Goal: Transaction & Acquisition: Obtain resource

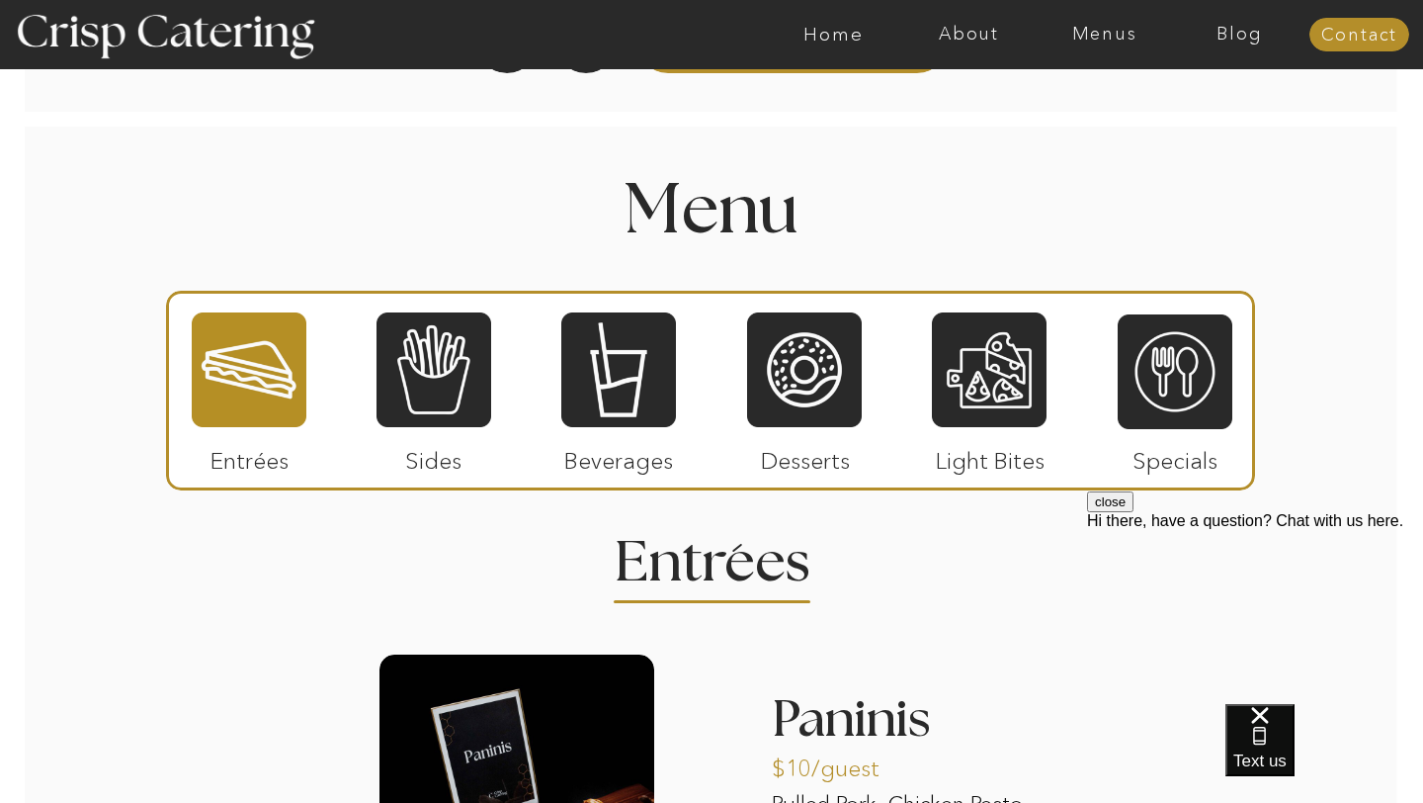
scroll to position [2176, 0]
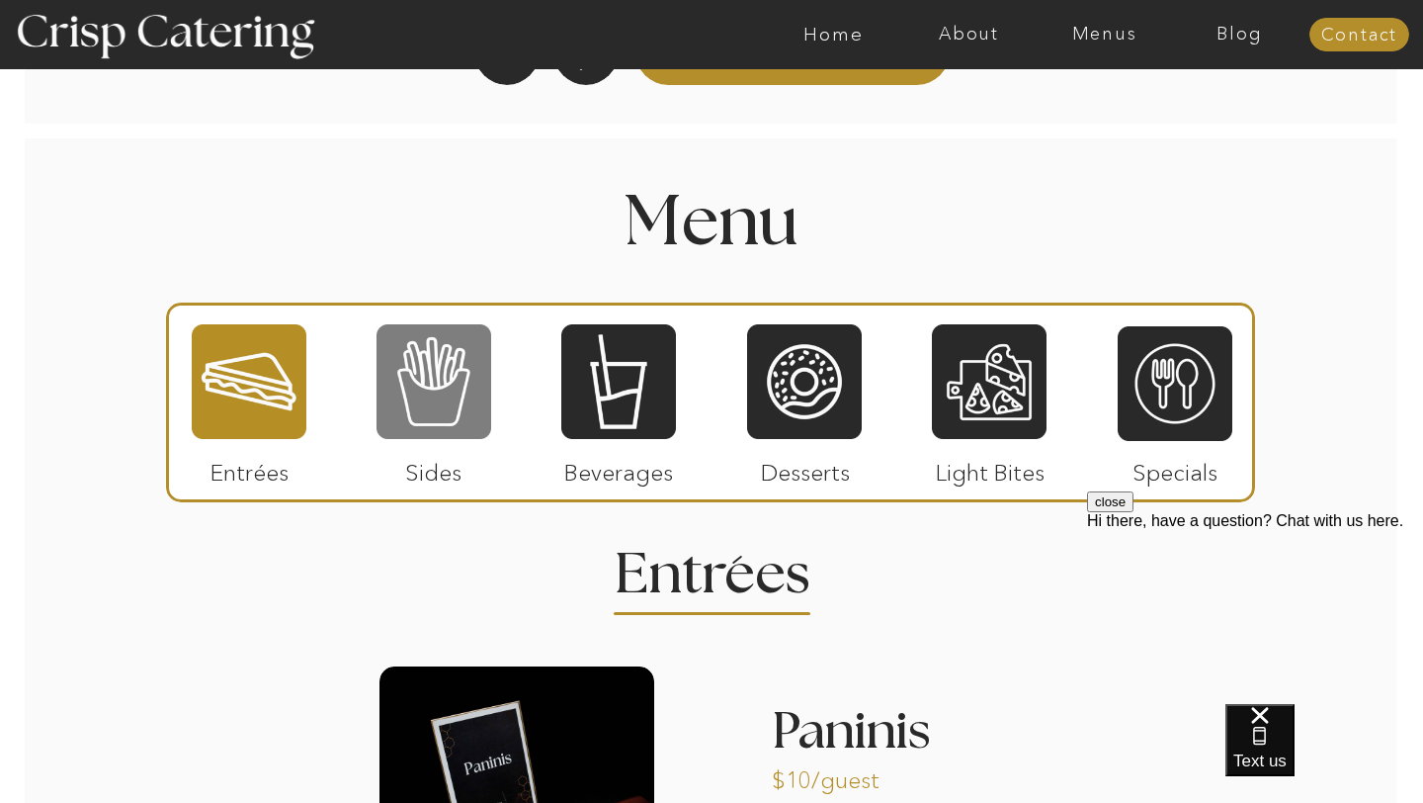
click at [409, 410] on div at bounding box center [434, 381] width 115 height 119
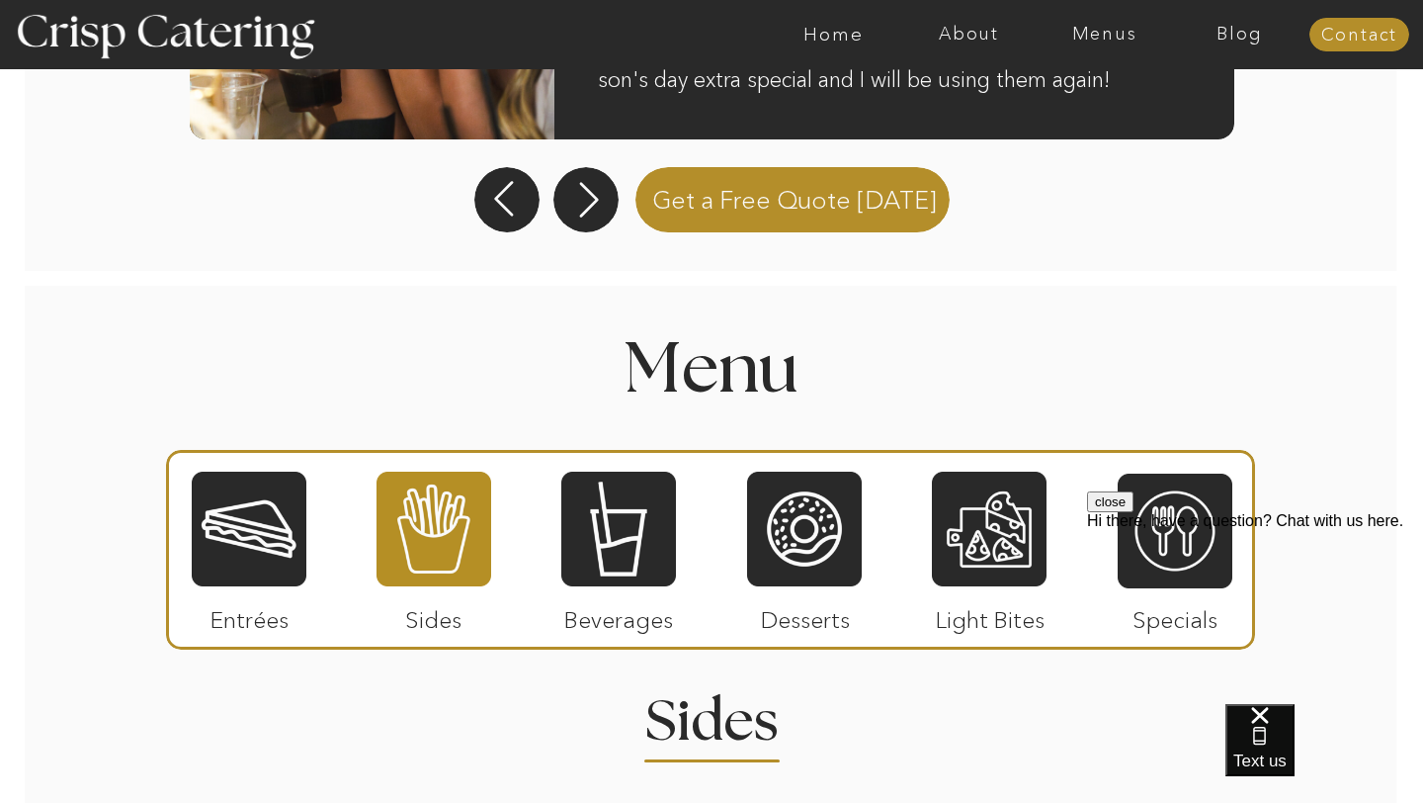
scroll to position [2016, 0]
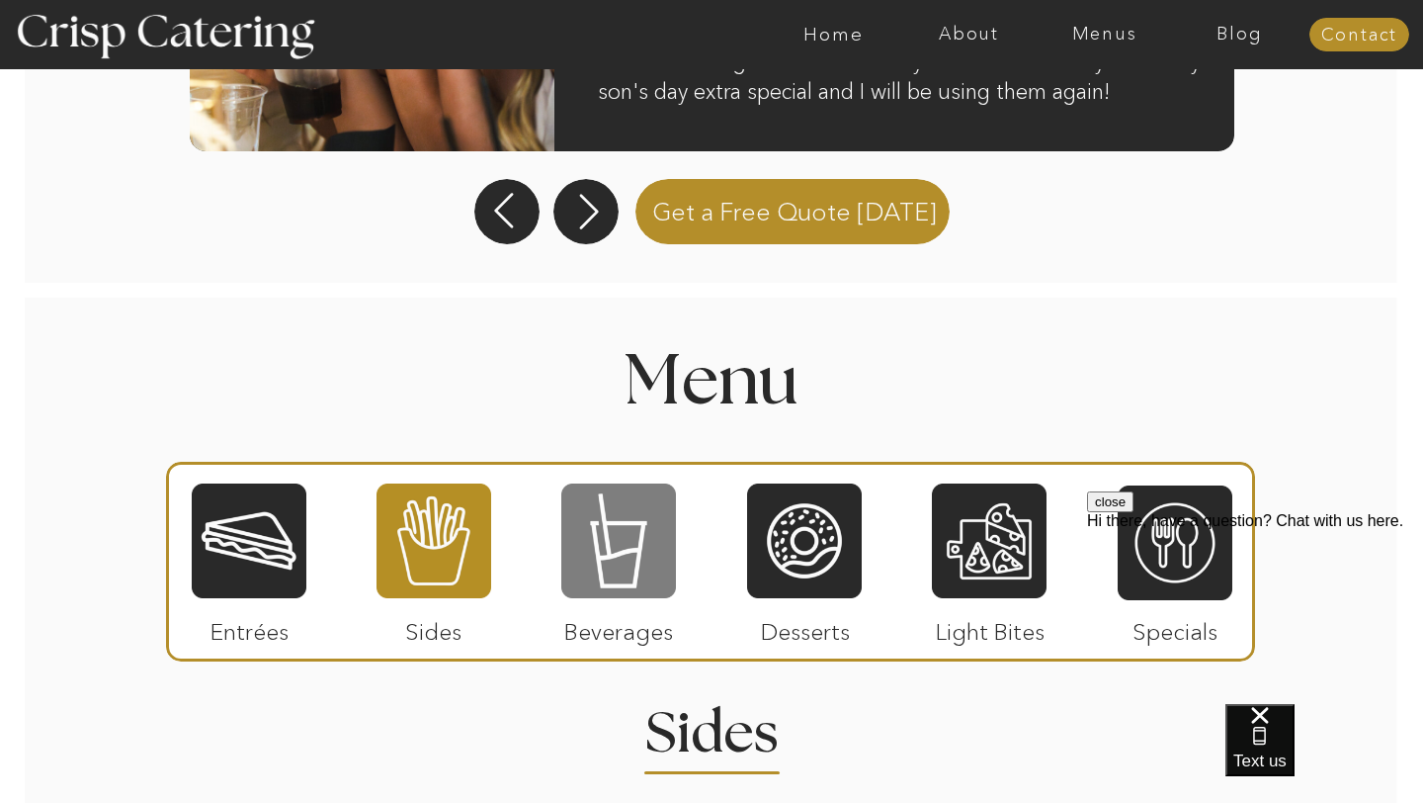
click at [591, 557] on div at bounding box center [618, 540] width 115 height 119
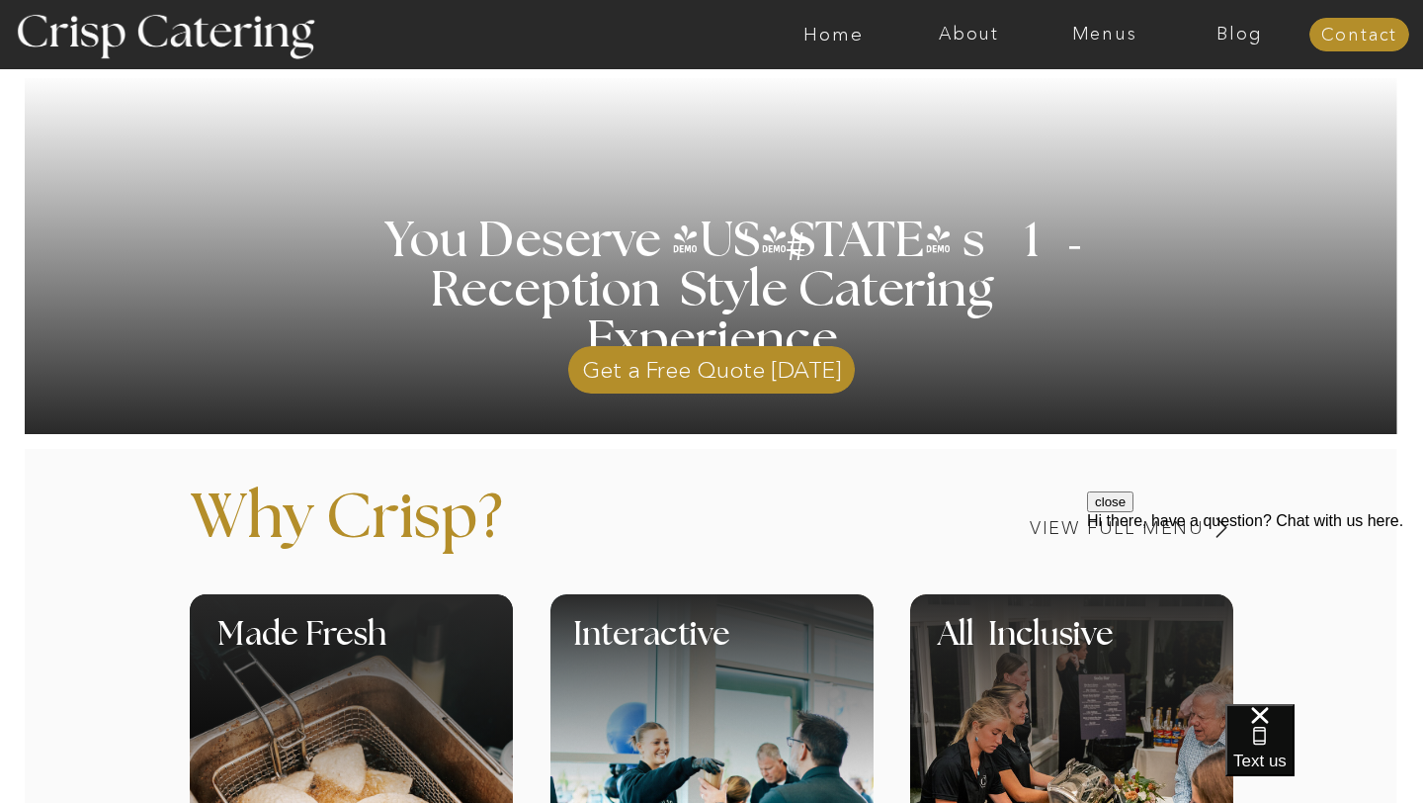
scroll to position [0, 0]
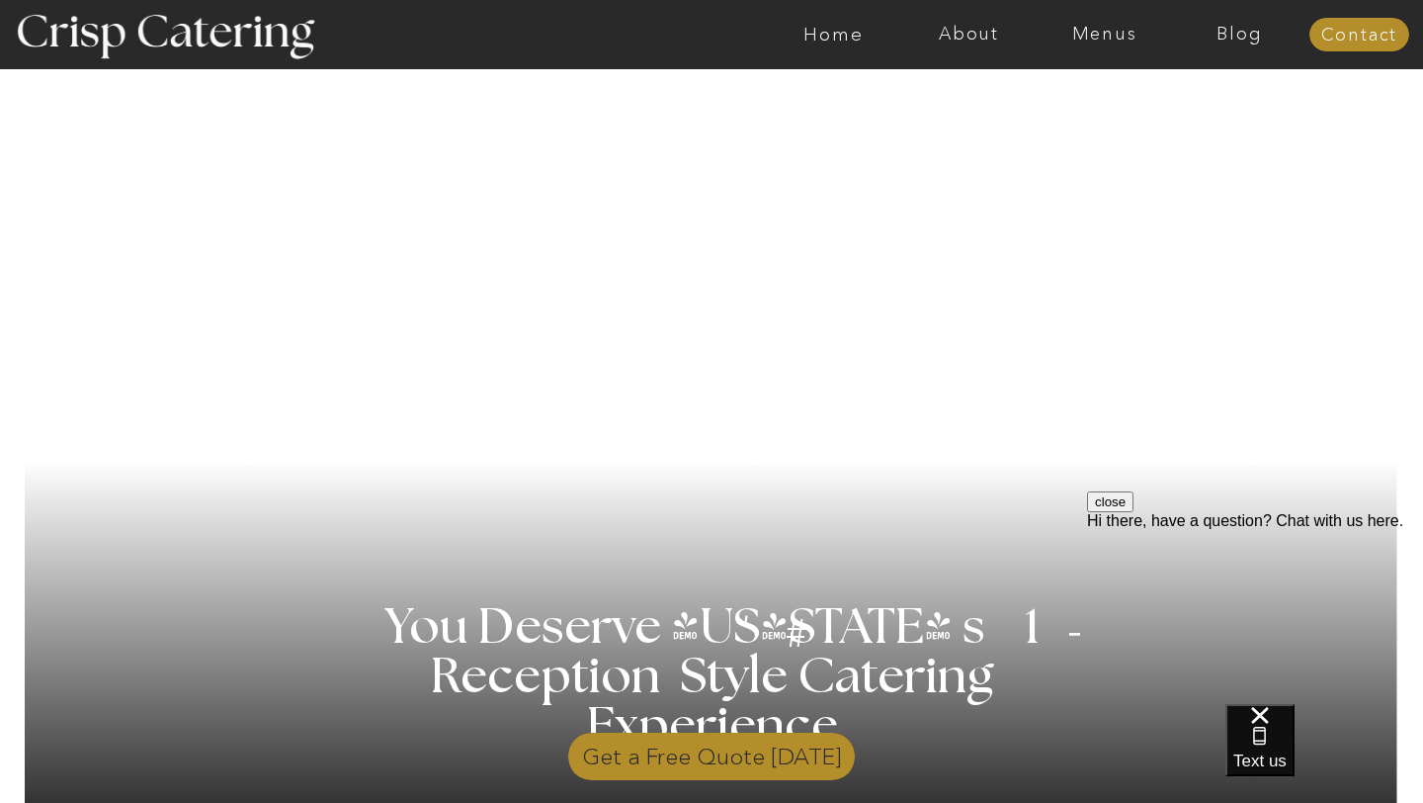
click at [763, 766] on p "Get a Free Quote Today" at bounding box center [711, 751] width 287 height 57
